Goal: Transaction & Acquisition: Purchase product/service

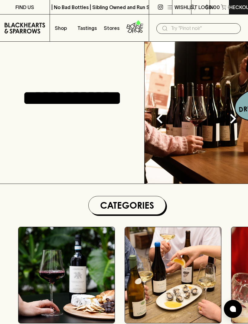
click at [152, 206] on h1 "Categories" at bounding box center [127, 205] width 72 height 13
click at [140, 206] on h1 "Categories" at bounding box center [127, 205] width 72 height 13
click at [58, 25] on p "Shop" at bounding box center [61, 27] width 12 height 7
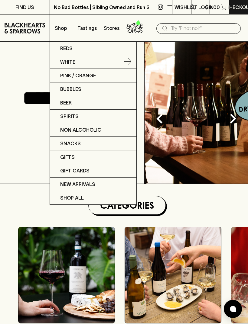
click at [60, 67] on link "White" at bounding box center [93, 62] width 86 height 14
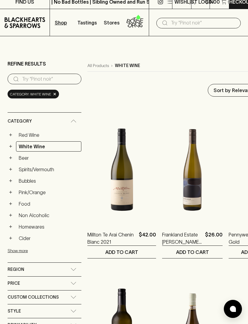
scroll to position [6, 0]
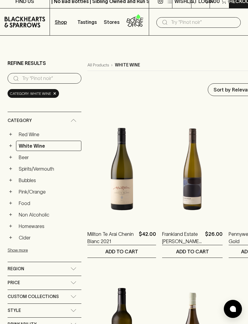
click at [46, 145] on link "White Wine" at bounding box center [48, 146] width 65 height 10
click at [13, 146] on button "+" at bounding box center [11, 146] width 6 height 6
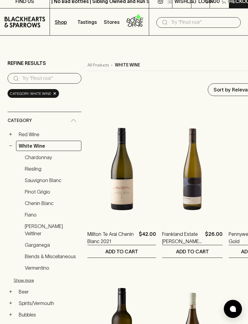
click at [46, 158] on link "Chardonnay" at bounding box center [51, 157] width 59 height 10
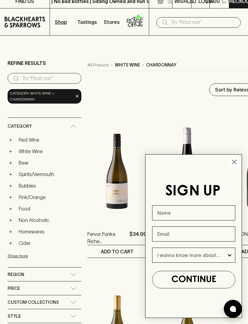
click at [234, 164] on circle "Close dialog" at bounding box center [234, 162] width 10 height 10
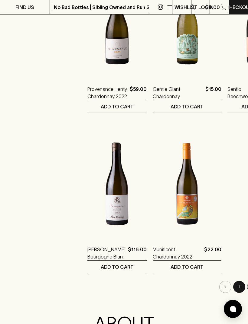
scroll to position [956, 0]
